Goal: Task Accomplishment & Management: Manage account settings

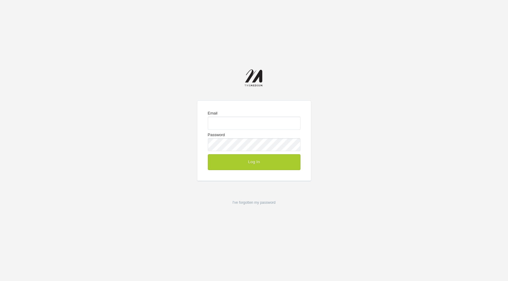
type input "josh@the-medium.net"
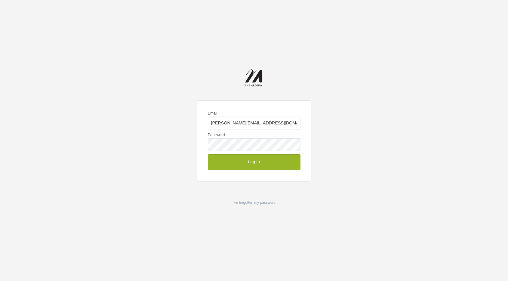
click at [287, 156] on button "Log In" at bounding box center [254, 162] width 93 height 16
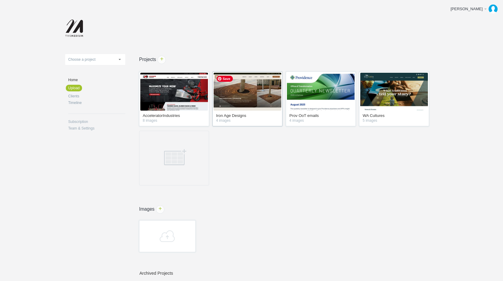
click at [264, 100] on img at bounding box center [248, 92] width 68 height 38
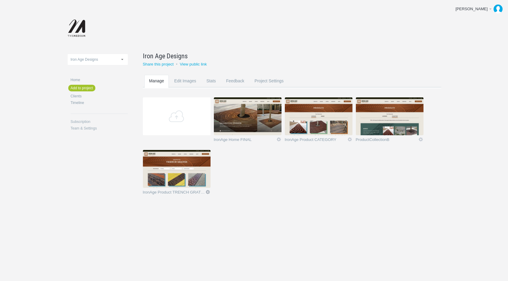
click at [207, 192] on link "Icon" at bounding box center [207, 191] width 5 height 5
click at [199, 166] on link "Edit / Replace" at bounding box center [196, 167] width 36 height 7
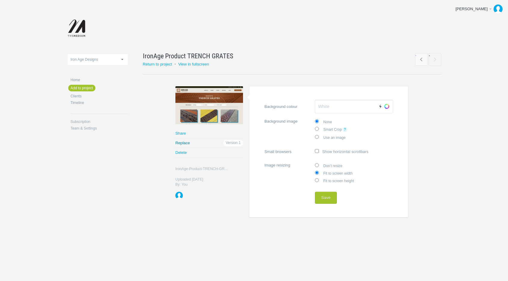
click at [190, 142] on link "Replace" at bounding box center [209, 142] width 68 height 9
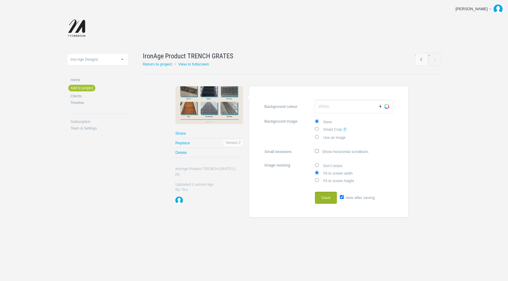
click at [327, 196] on button "Save" at bounding box center [326, 198] width 22 height 12
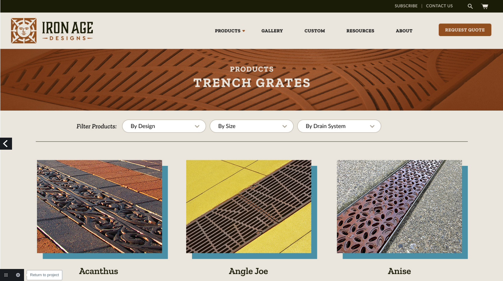
click at [7, 275] on link "Return to project" at bounding box center [6, 275] width 12 height 12
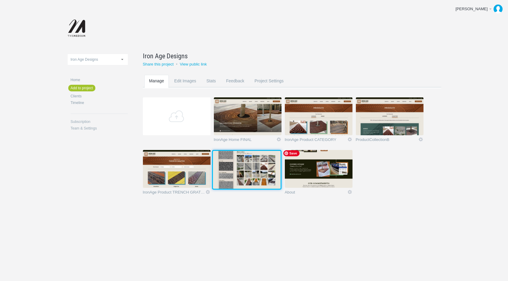
drag, startPoint x: 318, startPoint y: 178, endPoint x: 258, endPoint y: 178, distance: 59.5
click at [258, 178] on img at bounding box center [247, 170] width 68 height 38
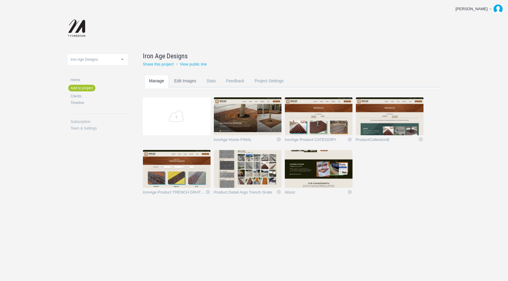
click at [185, 81] on link "Edit Images" at bounding box center [185, 87] width 32 height 24
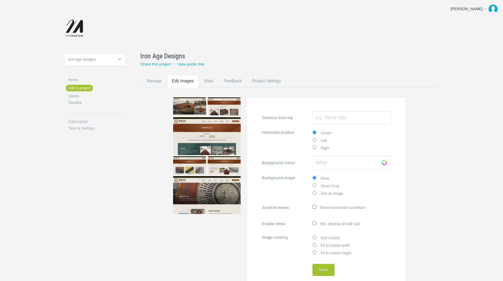
click at [315, 244] on input "Fit to screen width" at bounding box center [315, 245] width 4 height 4
radio input "true"
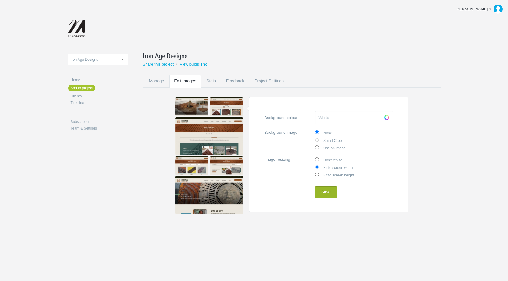
click at [324, 191] on button "Save" at bounding box center [326, 192] width 22 height 12
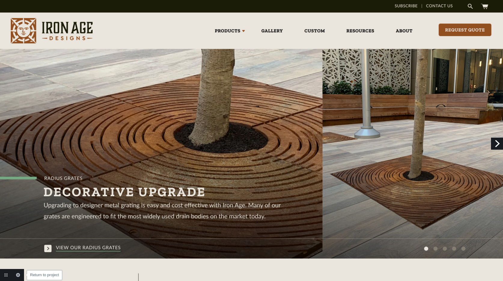
click at [6, 275] on link "Return to project" at bounding box center [6, 275] width 12 height 12
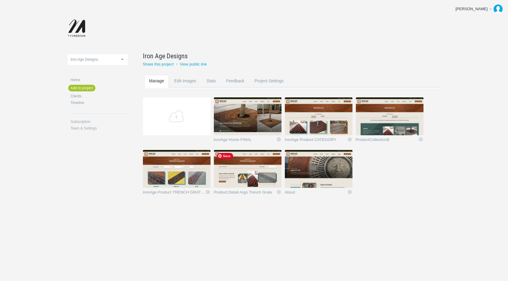
click at [253, 167] on img at bounding box center [248, 169] width 68 height 38
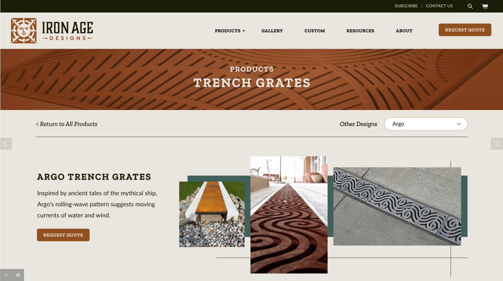
click at [496, 143] on link "Next" at bounding box center [497, 144] width 12 height 12
